Goal: Transaction & Acquisition: Purchase product/service

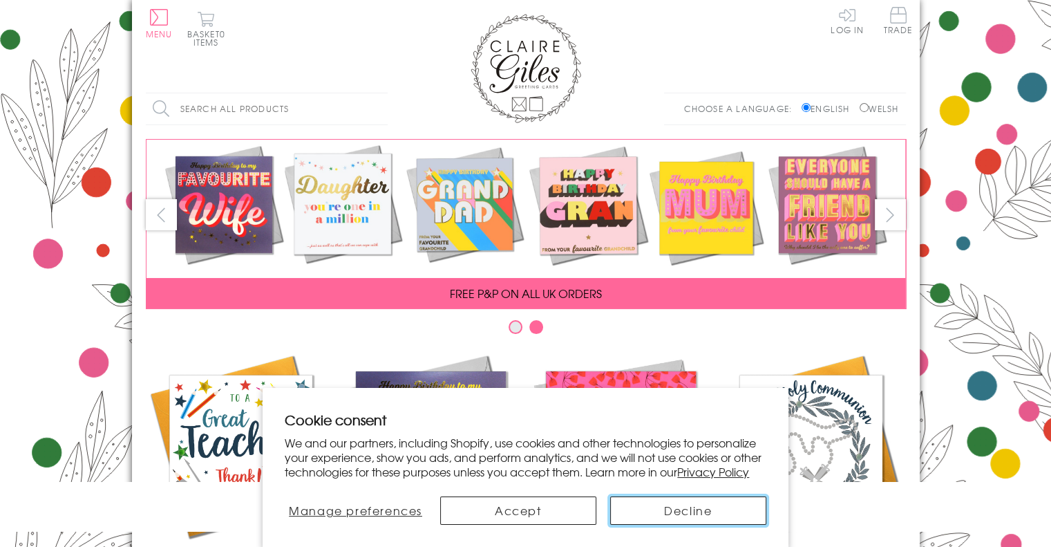
click at [660, 513] on button "Decline" at bounding box center [688, 510] width 156 height 28
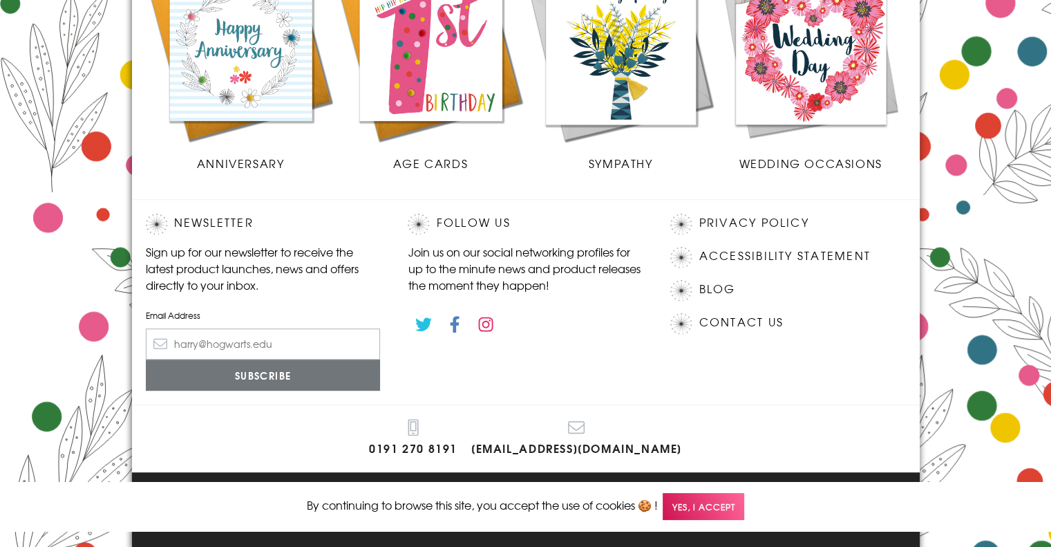
scroll to position [661, 0]
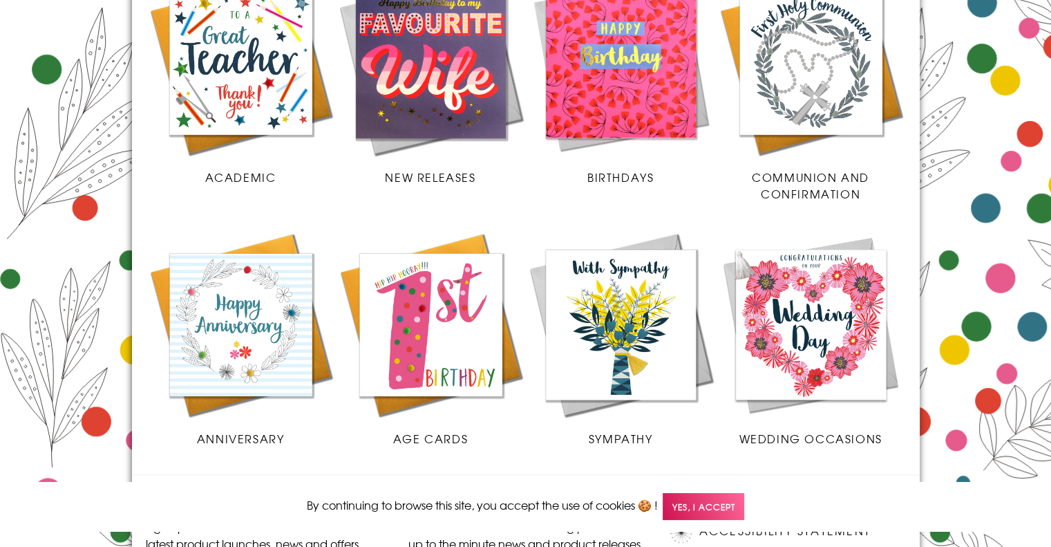
scroll to position [387, 0]
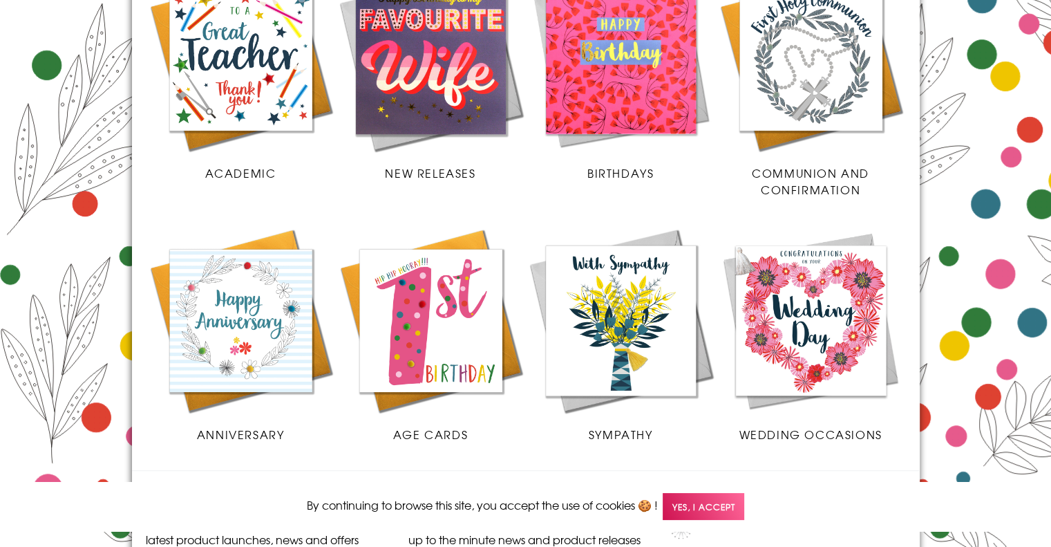
click at [242, 360] on img at bounding box center [241, 320] width 190 height 190
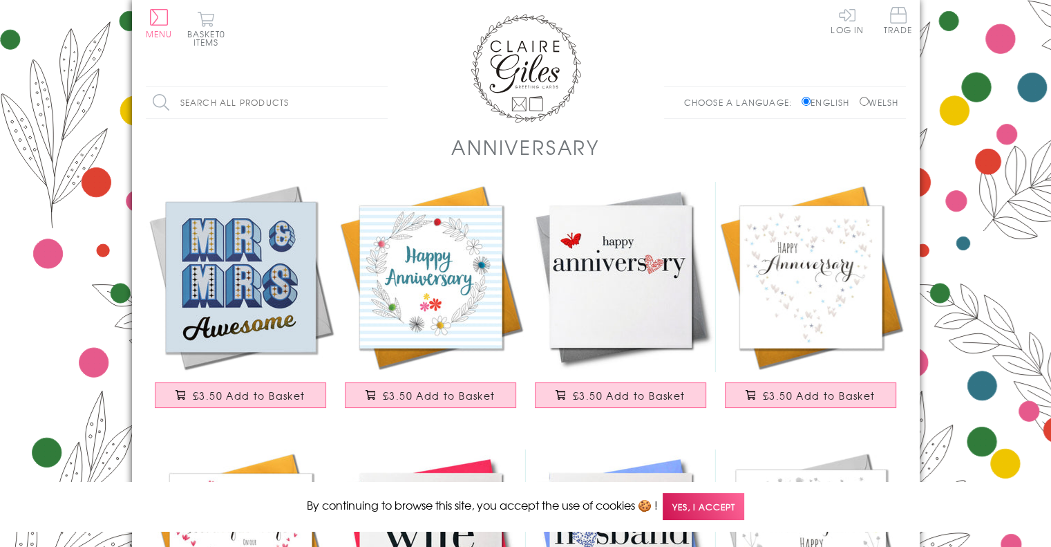
click at [598, 348] on img at bounding box center [621, 277] width 190 height 190
